Goal: Task Accomplishment & Management: Manage account settings

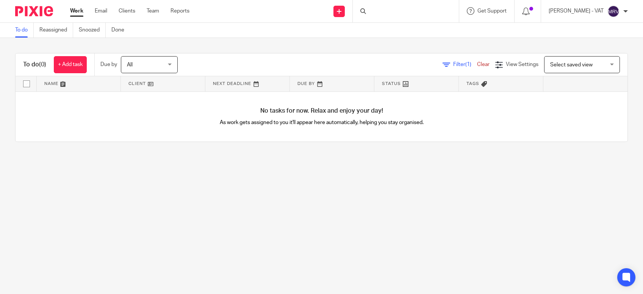
drag, startPoint x: 0, startPoint y: 0, endPoint x: 20, endPoint y: 29, distance: 35.2
click at [20, 27] on link "To do" at bounding box center [24, 30] width 19 height 15
click at [113, 216] on main "To do Reassigned Snoozed Done To do (0) + Add task Due by All All Today Tomorro…" at bounding box center [321, 147] width 643 height 294
click at [29, 33] on link "To do" at bounding box center [24, 30] width 19 height 15
click at [23, 30] on link "To do" at bounding box center [24, 30] width 19 height 15
